Goal: Task Accomplishment & Management: Manage account settings

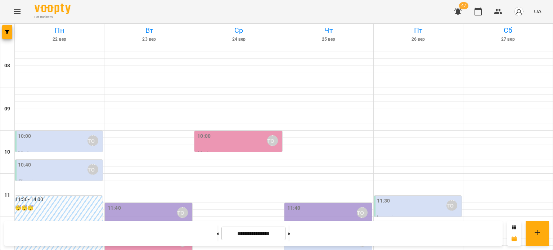
scroll to position [345, 0]
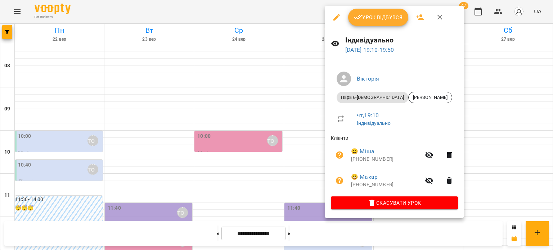
click at [298, 200] on div at bounding box center [276, 125] width 553 height 250
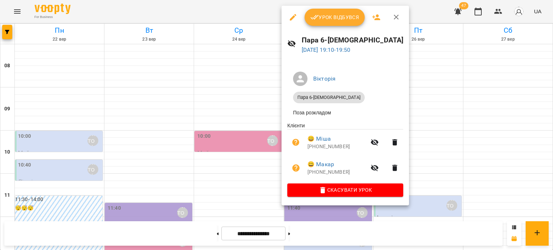
click at [332, 225] on div at bounding box center [276, 125] width 553 height 250
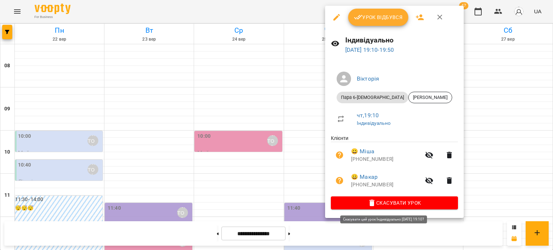
click at [379, 203] on span "Скасувати Урок" at bounding box center [395, 203] width 116 height 9
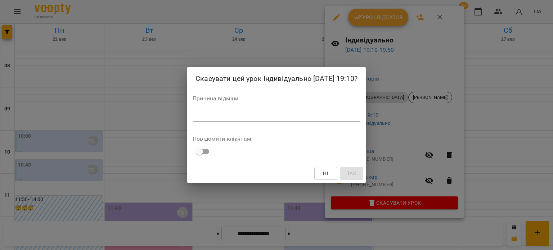
click at [251, 116] on textarea at bounding box center [277, 115] width 168 height 7
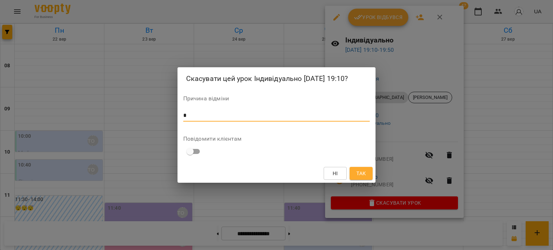
click at [358, 173] on span "Так" at bounding box center [360, 173] width 9 height 9
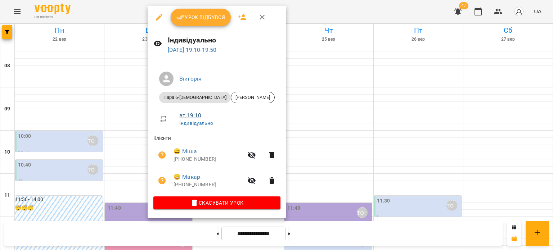
click at [193, 115] on link "вт , 19:10" at bounding box center [190, 115] width 22 height 7
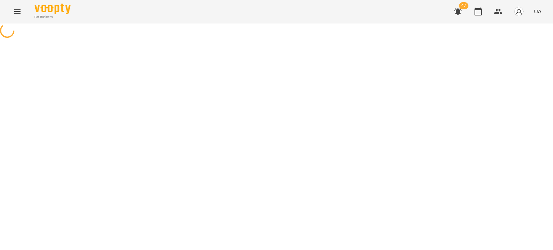
select select "*"
select select "**********"
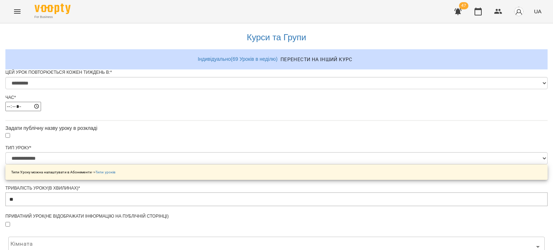
scroll to position [322, 0]
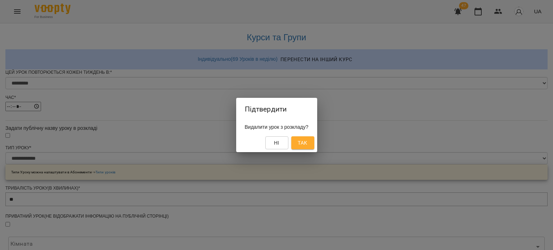
click at [304, 141] on span "Так" at bounding box center [302, 143] width 9 height 9
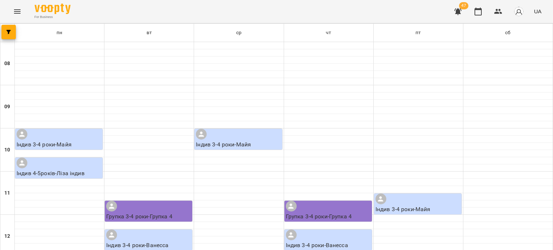
scroll to position [310, 0]
click at [15, 13] on icon "Menu" at bounding box center [17, 11] width 9 height 9
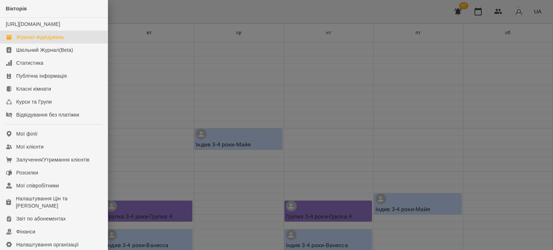
click at [37, 41] on div "Журнал відвідувань" at bounding box center [40, 36] width 48 height 7
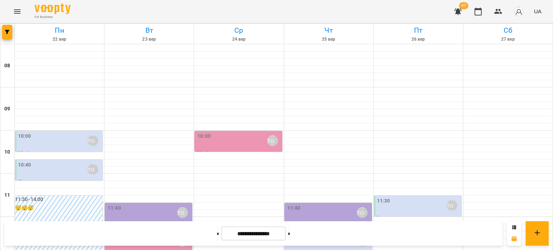
scroll to position [345, 0]
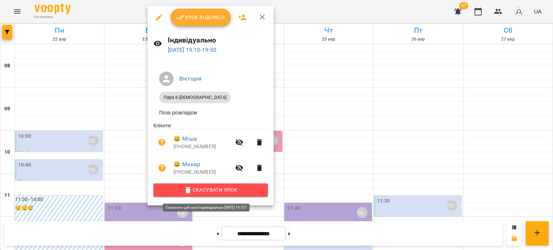
click at [192, 190] on span "Скасувати Урок" at bounding box center [210, 190] width 103 height 9
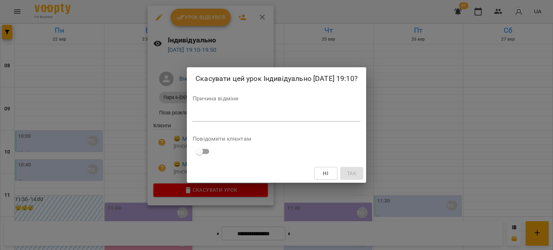
click at [214, 119] on textarea at bounding box center [277, 115] width 168 height 7
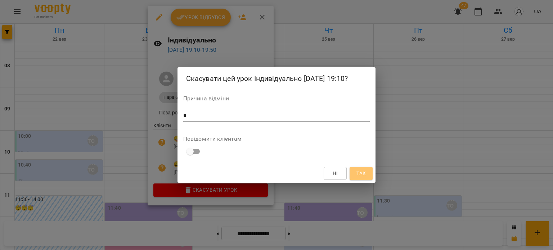
click at [359, 174] on span "Так" at bounding box center [360, 173] width 9 height 9
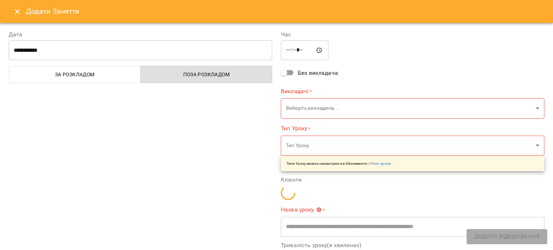
type input "**********"
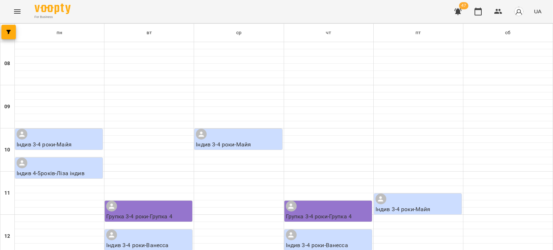
scroll to position [274, 0]
click at [13, 11] on icon "Menu" at bounding box center [17, 11] width 9 height 9
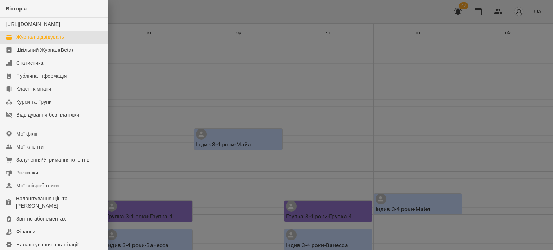
click at [43, 41] on div "Журнал відвідувань" at bounding box center [40, 36] width 48 height 7
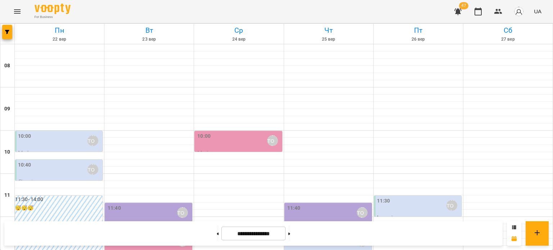
scroll to position [216, 0]
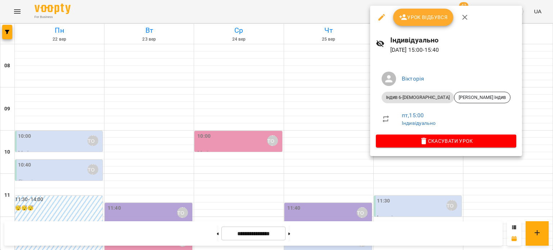
click at [487, 115] on div at bounding box center [276, 125] width 553 height 250
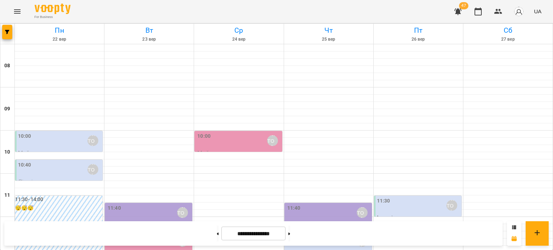
click at [14, 27] on div at bounding box center [7, 34] width 14 height 20
click at [3, 30] on button "button" at bounding box center [7, 32] width 10 height 14
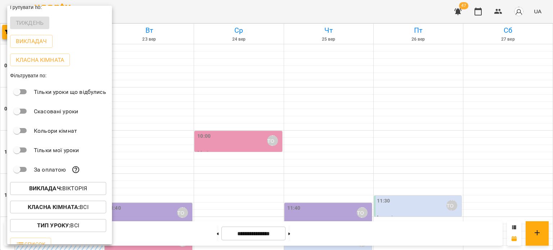
scroll to position [34, 0]
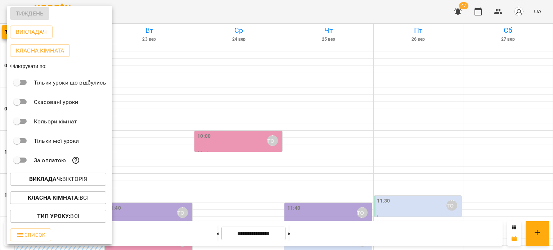
click at [46, 179] on b "Викладач :" at bounding box center [45, 179] width 33 height 7
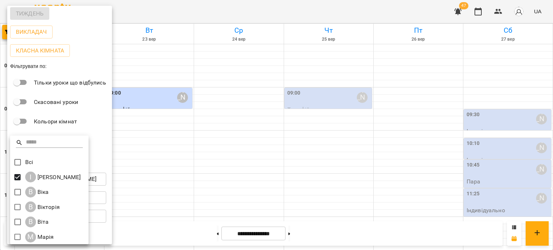
click at [177, 110] on div at bounding box center [276, 125] width 553 height 250
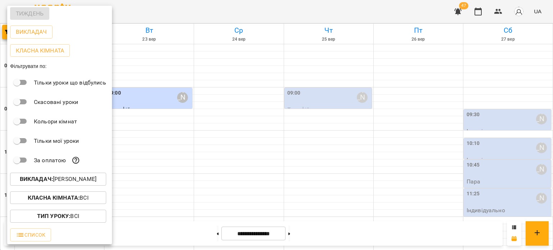
click at [166, 116] on div at bounding box center [276, 125] width 553 height 250
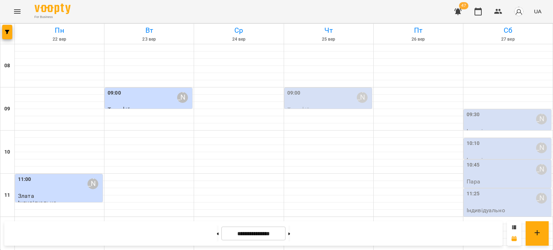
scroll to position [345, 0]
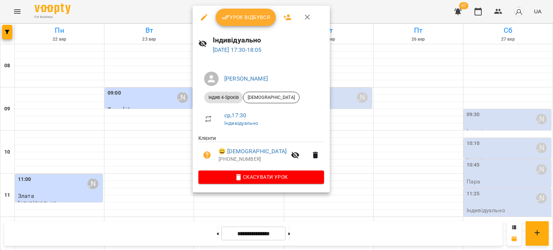
click at [420, 144] on div at bounding box center [276, 125] width 553 height 250
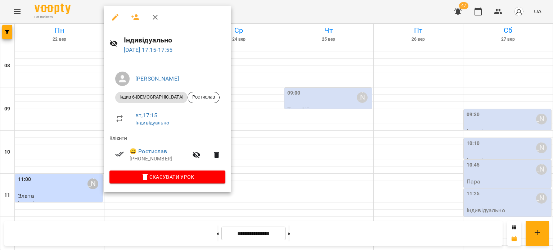
click at [145, 206] on div at bounding box center [276, 125] width 553 height 250
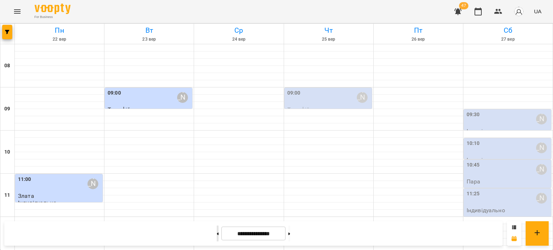
click at [217, 234] on icon at bounding box center [218, 234] width 2 height 3
type input "**********"
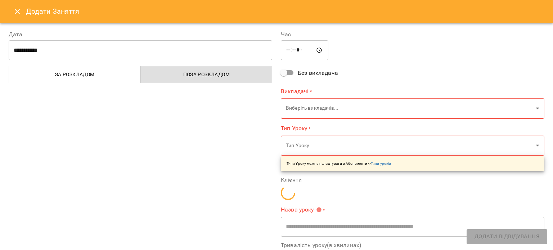
type input "**********"
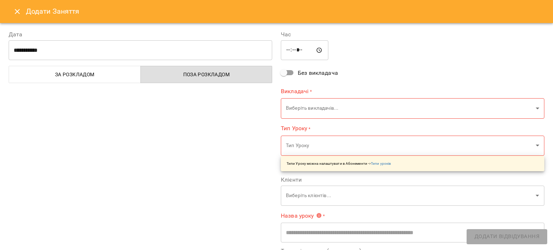
click at [17, 8] on icon "Close" at bounding box center [17, 11] width 9 height 9
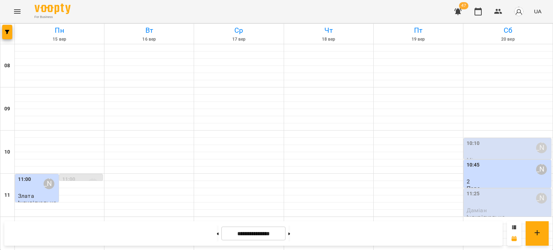
scroll to position [57, 0]
click at [472, 161] on div "10:45" at bounding box center [473, 169] width 13 height 17
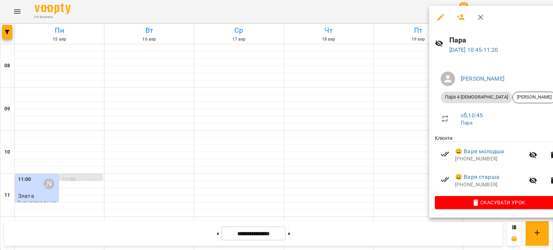
click at [371, 170] on div at bounding box center [276, 125] width 553 height 250
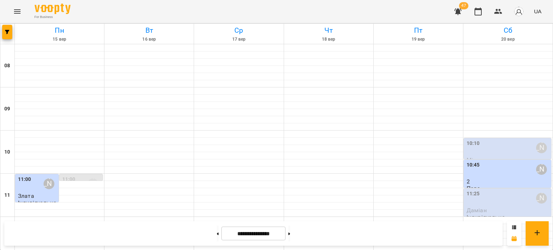
scroll to position [345, 0]
click at [4, 36] on button "button" at bounding box center [7, 32] width 10 height 14
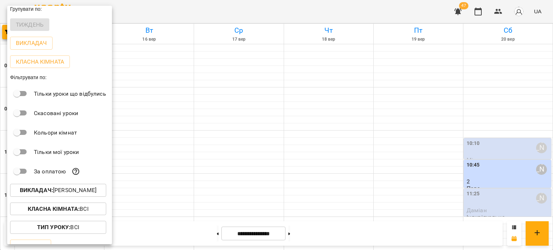
scroll to position [34, 0]
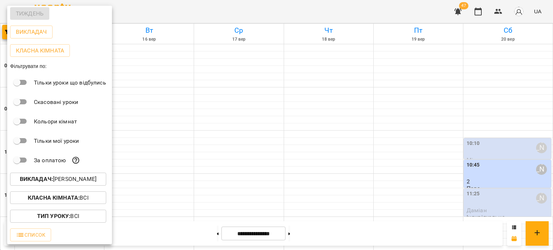
click at [161, 220] on div at bounding box center [276, 125] width 553 height 250
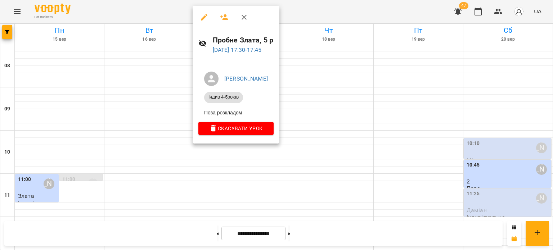
click at [231, 157] on div at bounding box center [276, 125] width 553 height 250
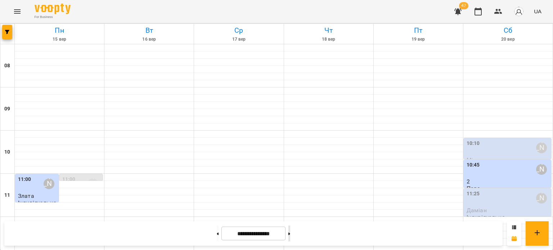
click at [290, 235] on icon at bounding box center [289, 234] width 2 height 3
type input "**********"
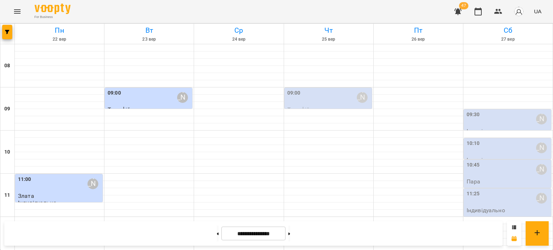
click at [16, 14] on icon "Menu" at bounding box center [17, 11] width 9 height 9
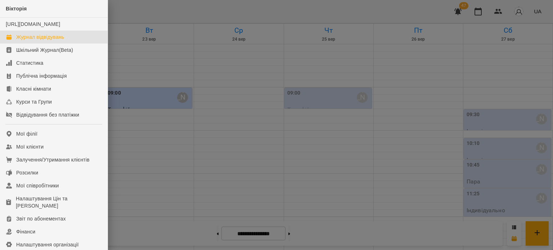
drag, startPoint x: 135, startPoint y: 52, endPoint x: 94, endPoint y: 49, distance: 40.8
click at [135, 52] on div at bounding box center [276, 125] width 553 height 250
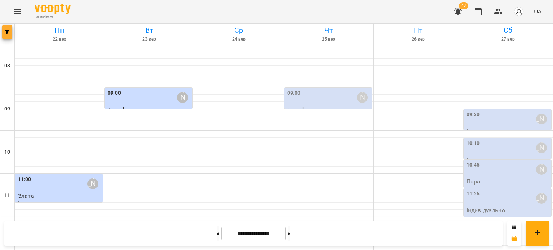
click at [4, 34] on span "button" at bounding box center [7, 32] width 10 height 4
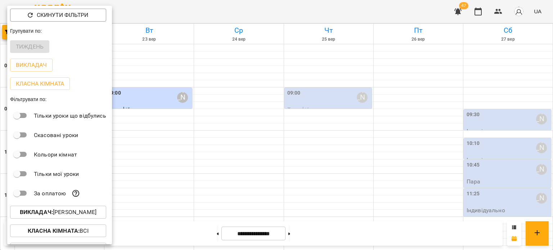
click at [53, 216] on b "Викладач :" at bounding box center [36, 212] width 33 height 7
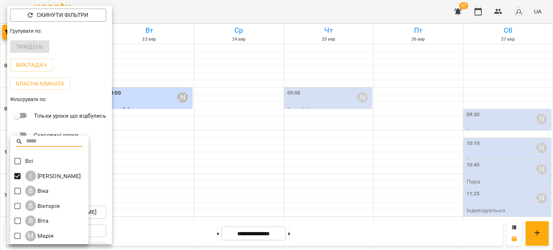
scroll to position [1, 0]
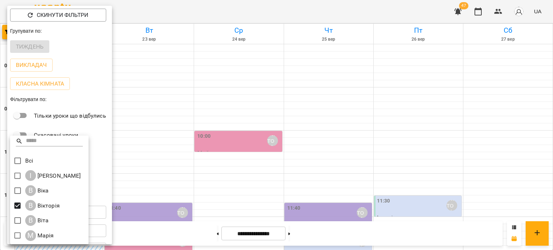
click at [153, 66] on div at bounding box center [276, 125] width 553 height 250
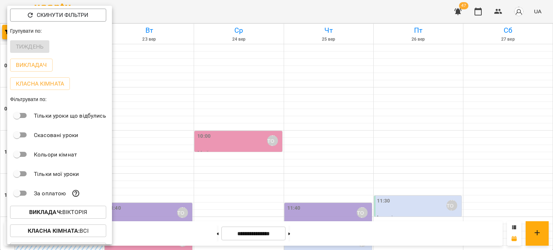
click at [153, 66] on div at bounding box center [276, 125] width 553 height 250
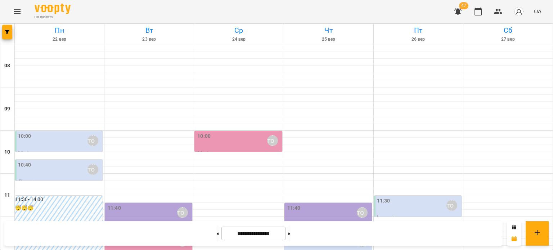
scroll to position [345, 0]
click at [10, 33] on span "button" at bounding box center [7, 32] width 10 height 4
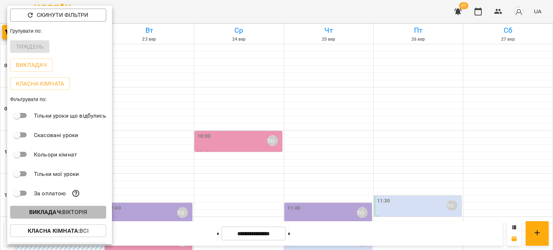
click at [39, 210] on b "Викладач :" at bounding box center [45, 212] width 33 height 7
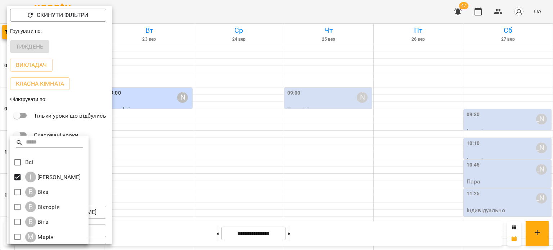
click at [226, 82] on div at bounding box center [276, 125] width 553 height 250
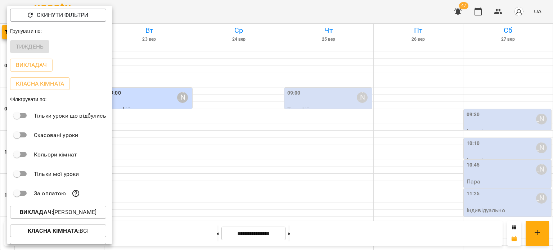
click at [385, 179] on div at bounding box center [276, 125] width 553 height 250
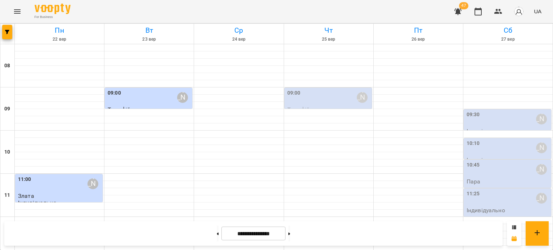
click at [2, 25] on button "button" at bounding box center [7, 32] width 10 height 14
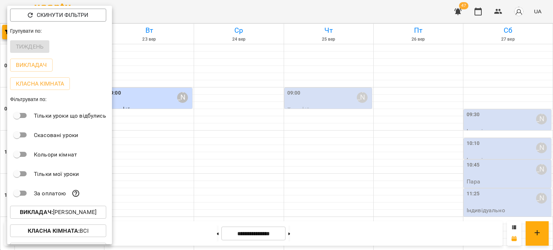
click at [272, 8] on div at bounding box center [276, 125] width 553 height 250
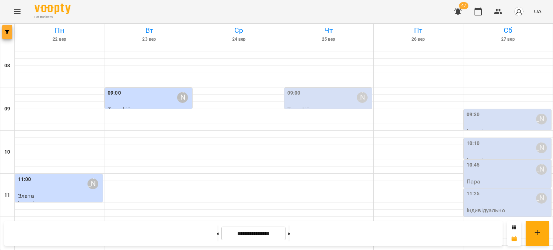
click at [10, 34] on button "button" at bounding box center [7, 32] width 10 height 14
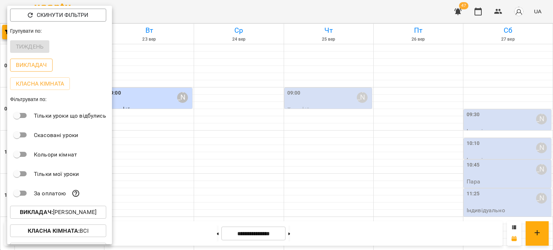
click at [29, 65] on p "Викладач" at bounding box center [31, 65] width 31 height 9
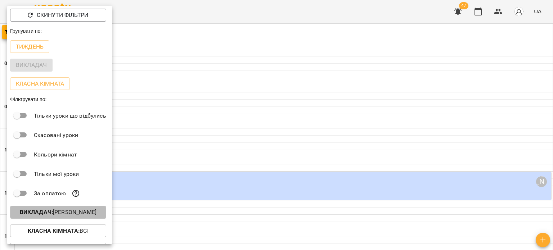
click at [53, 213] on b "Викладач :" at bounding box center [36, 212] width 33 height 7
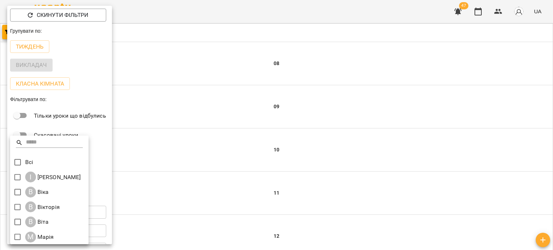
scroll to position [1, 0]
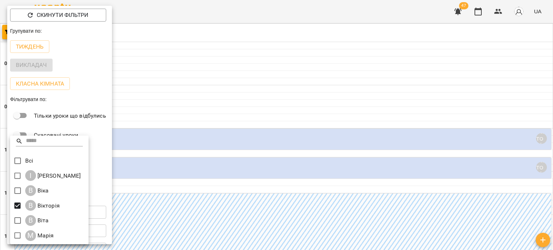
click at [178, 96] on div at bounding box center [276, 125] width 553 height 250
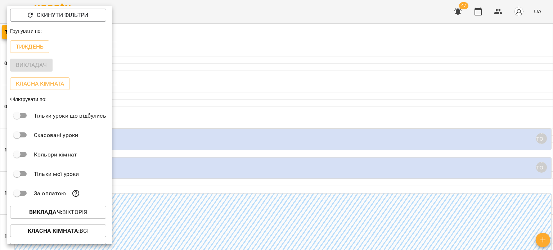
click at [157, 37] on div at bounding box center [276, 125] width 553 height 250
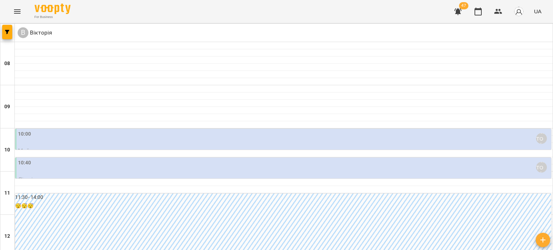
scroll to position [288, 0]
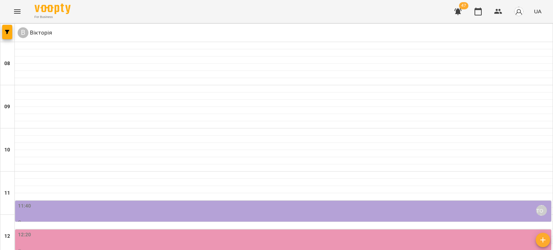
scroll to position [358, 0]
click at [17, 12] on icon "Menu" at bounding box center [17, 11] width 9 height 9
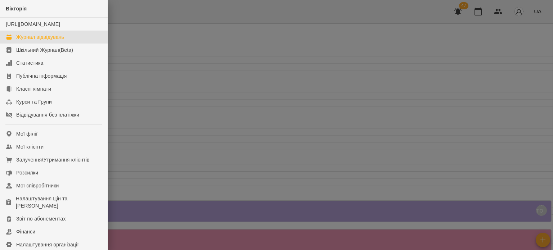
click at [31, 41] on div "Журнал відвідувань" at bounding box center [40, 36] width 48 height 7
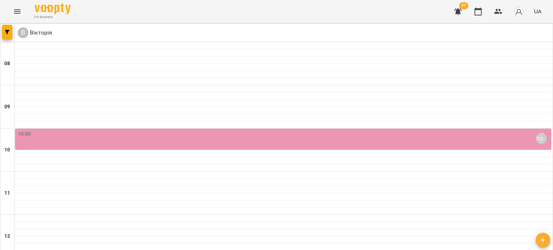
click at [19, 12] on icon "Menu" at bounding box center [17, 11] width 6 height 4
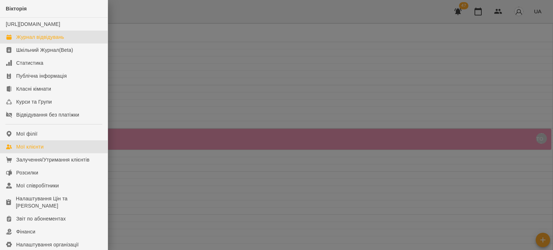
click at [36, 150] on div "Мої клієнти" at bounding box center [29, 146] width 27 height 7
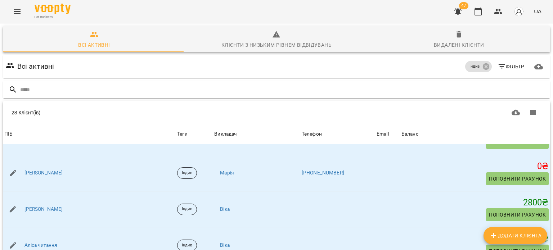
scroll to position [180, 0]
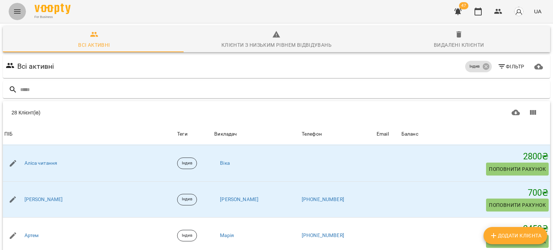
click at [22, 12] on button "Menu" at bounding box center [17, 11] width 17 height 17
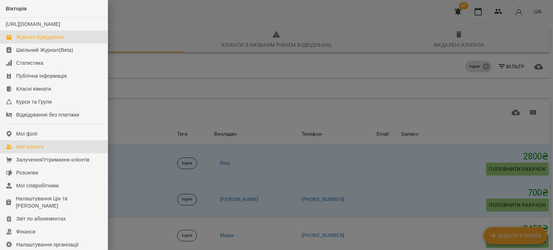
click at [28, 41] on div "Журнал відвідувань" at bounding box center [40, 36] width 48 height 7
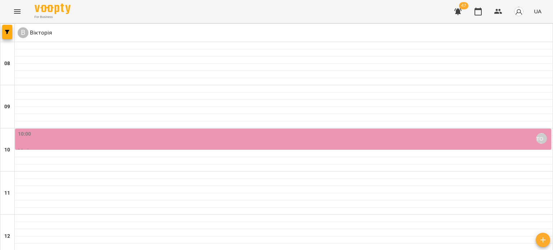
scroll to position [358, 0]
click at [16, 9] on icon "Menu" at bounding box center [17, 11] width 9 height 9
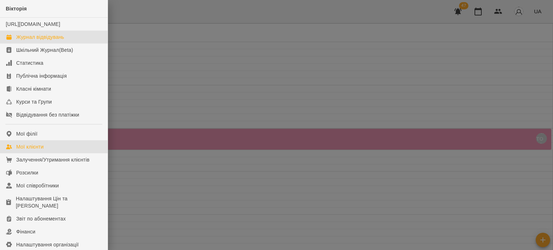
click at [37, 150] on div "Мої клієнти" at bounding box center [29, 146] width 27 height 7
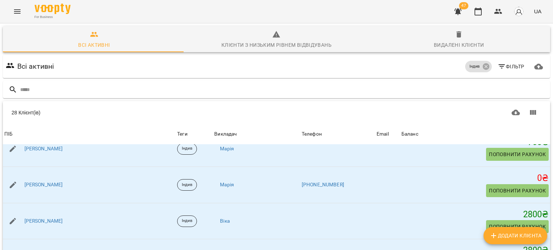
scroll to position [216, 0]
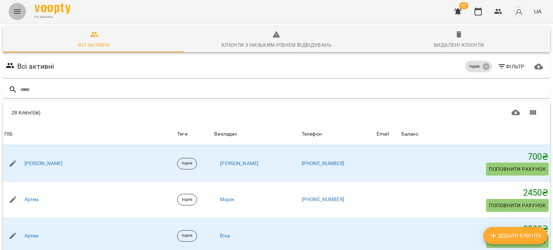
click at [18, 14] on icon "Menu" at bounding box center [17, 11] width 9 height 9
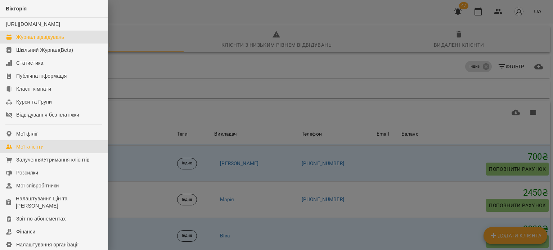
click at [31, 41] on div "Журнал відвідувань" at bounding box center [40, 36] width 48 height 7
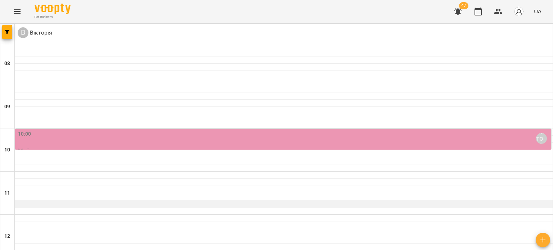
scroll to position [180, 0]
click at [8, 31] on icon "button" at bounding box center [7, 32] width 4 height 4
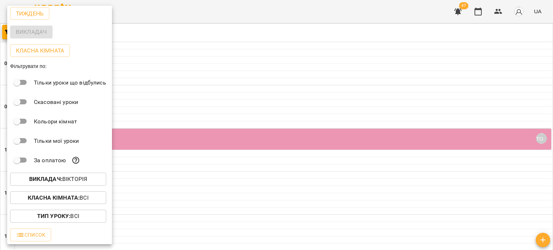
scroll to position [0, 0]
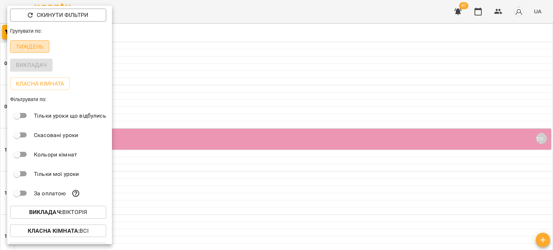
click at [32, 42] on button "Тиждень" at bounding box center [29, 46] width 39 height 13
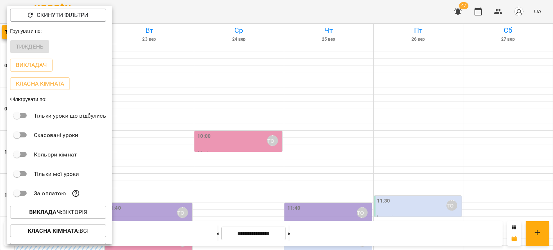
click at [156, 76] on div at bounding box center [276, 125] width 553 height 250
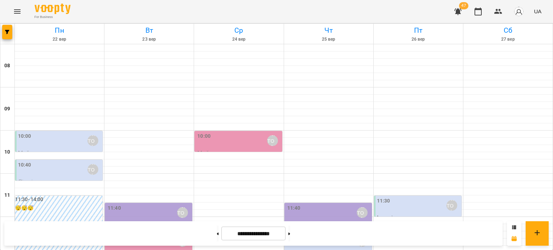
scroll to position [345, 0]
click at [10, 36] on button "button" at bounding box center [7, 32] width 10 height 14
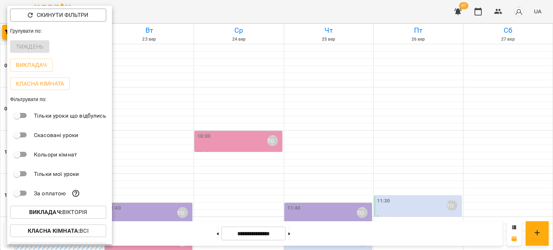
scroll to position [34, 0]
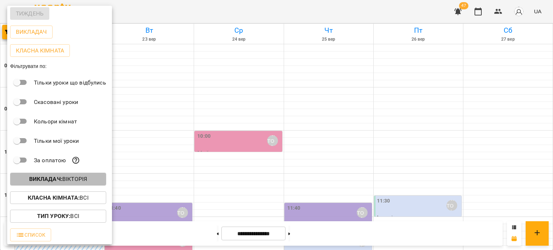
click at [27, 178] on span "Викладач : [PERSON_NAME]" at bounding box center [58, 179] width 85 height 9
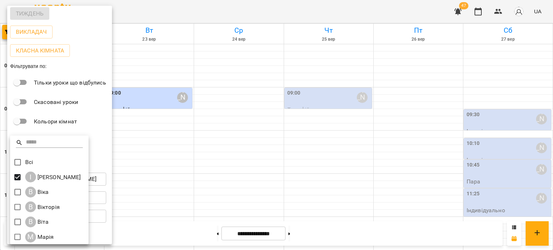
click at [212, 64] on div at bounding box center [276, 125] width 553 height 250
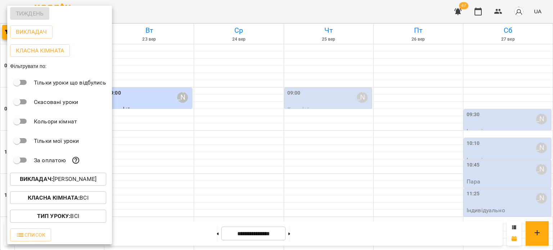
click at [234, 80] on div at bounding box center [276, 125] width 553 height 250
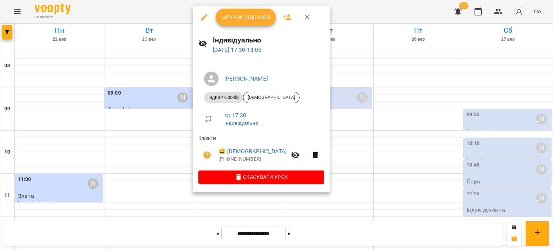
click at [404, 158] on div at bounding box center [276, 125] width 553 height 250
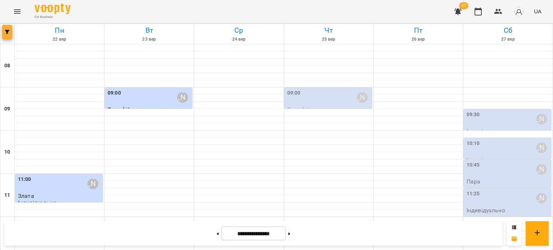
click at [9, 31] on icon "button" at bounding box center [7, 32] width 4 height 4
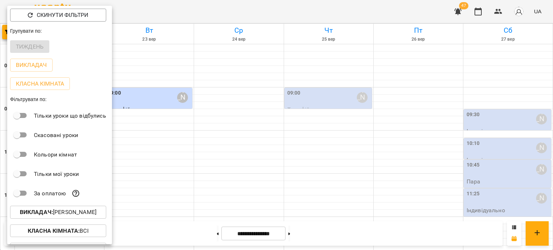
click at [53, 216] on b "Викладач :" at bounding box center [36, 212] width 33 height 7
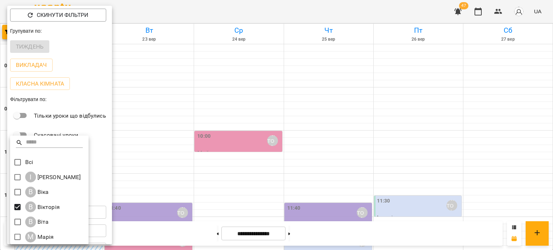
click at [302, 74] on div at bounding box center [276, 125] width 553 height 250
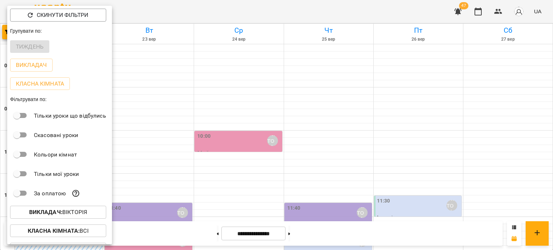
click at [491, 153] on div at bounding box center [276, 125] width 553 height 250
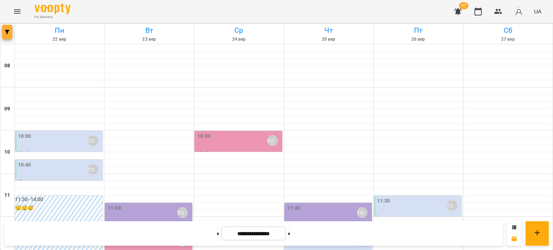
click at [6, 30] on button "button" at bounding box center [7, 32] width 10 height 14
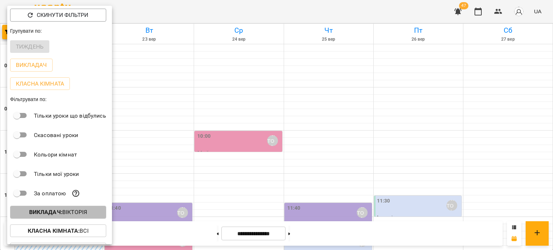
click at [62, 213] on b "Викладач :" at bounding box center [45, 212] width 33 height 7
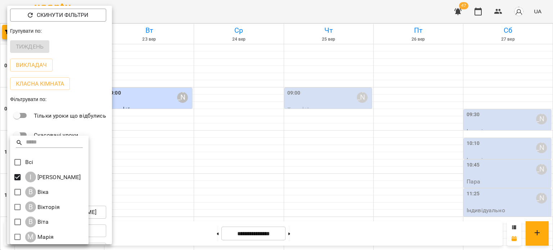
click at [242, 78] on div at bounding box center [276, 125] width 553 height 250
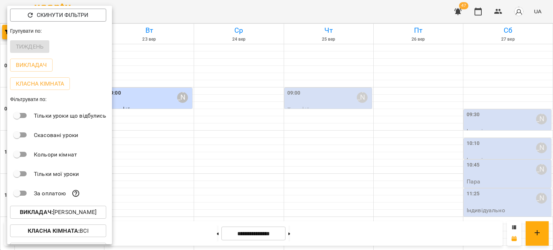
click at [244, 68] on div at bounding box center [276, 125] width 553 height 250
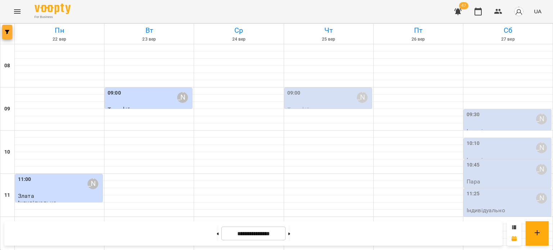
click at [5, 28] on button "button" at bounding box center [7, 32] width 10 height 14
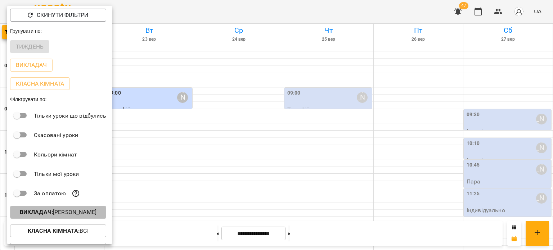
click at [37, 214] on b "Викладач :" at bounding box center [36, 212] width 33 height 7
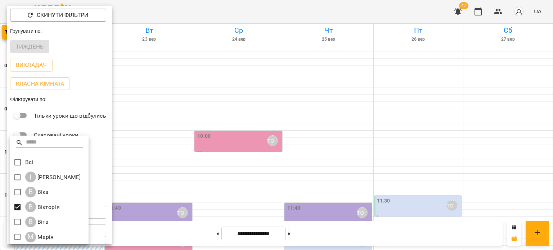
click at [178, 71] on div at bounding box center [276, 125] width 553 height 250
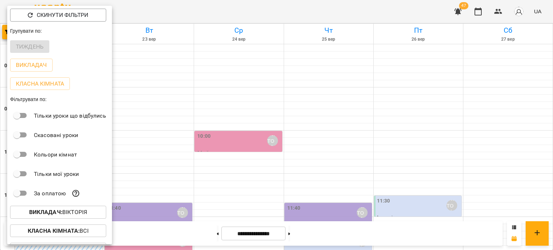
click at [152, 76] on div at bounding box center [276, 125] width 553 height 250
